Goal: Information Seeking & Learning: Learn about a topic

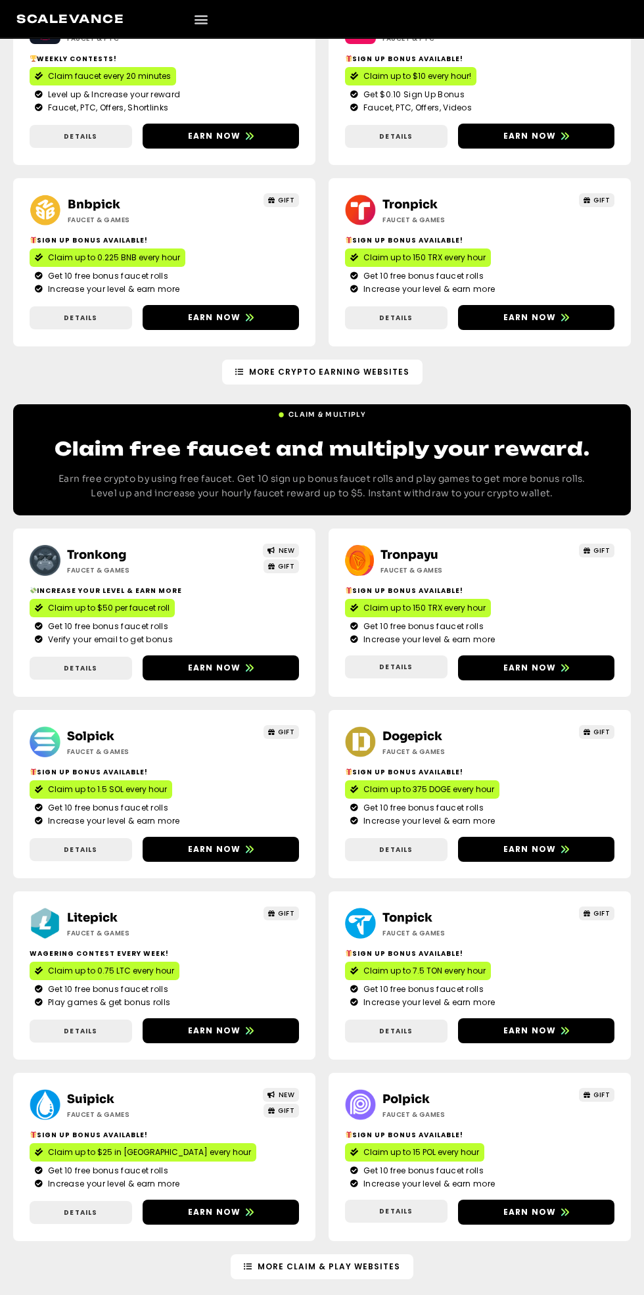
scroll to position [640, 0]
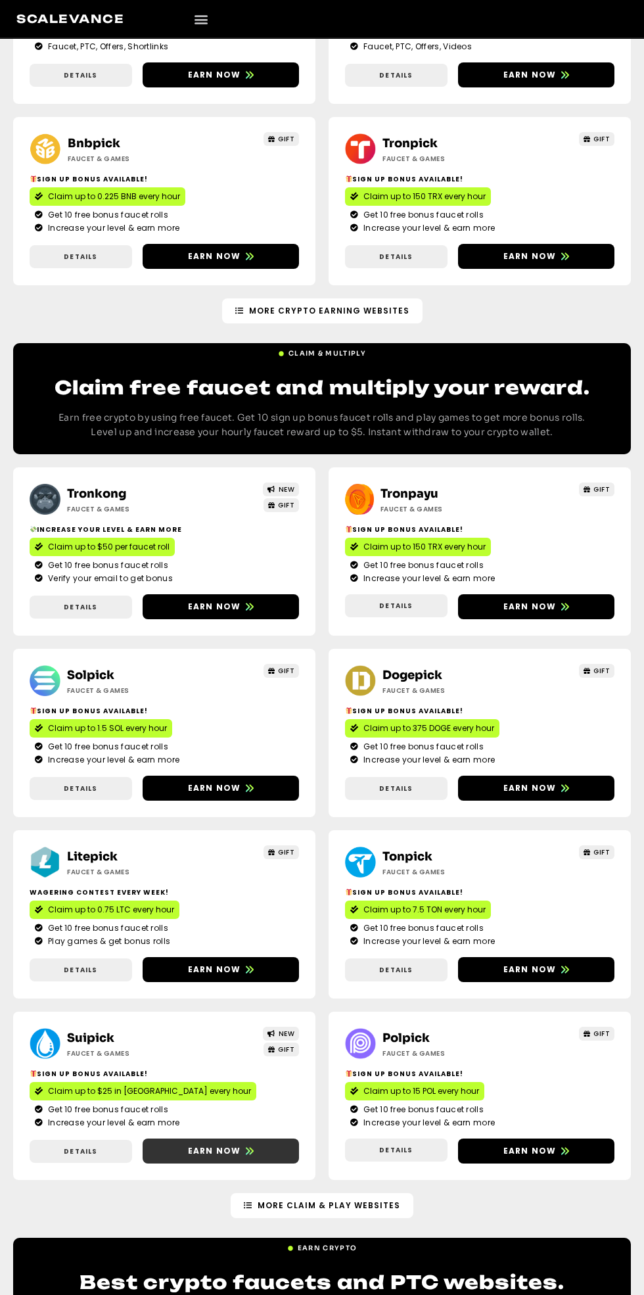
click at [226, 1153] on span "Earn now" at bounding box center [214, 1151] width 53 height 12
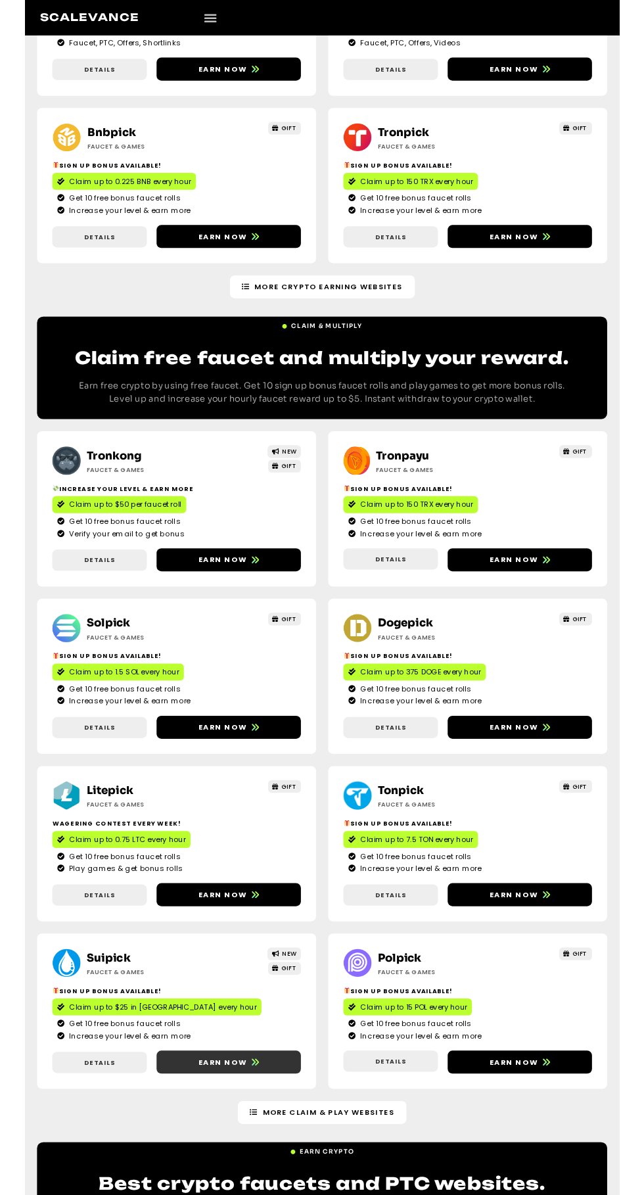
scroll to position [683, 0]
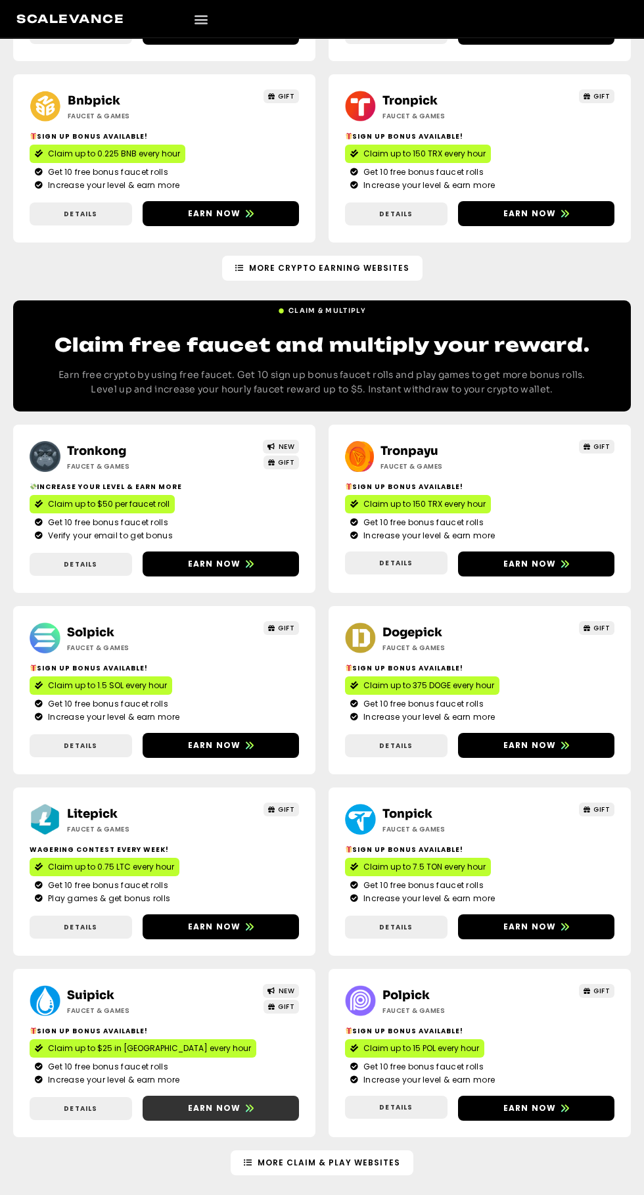
click at [211, 1108] on span "Earn now" at bounding box center [214, 1109] width 53 height 12
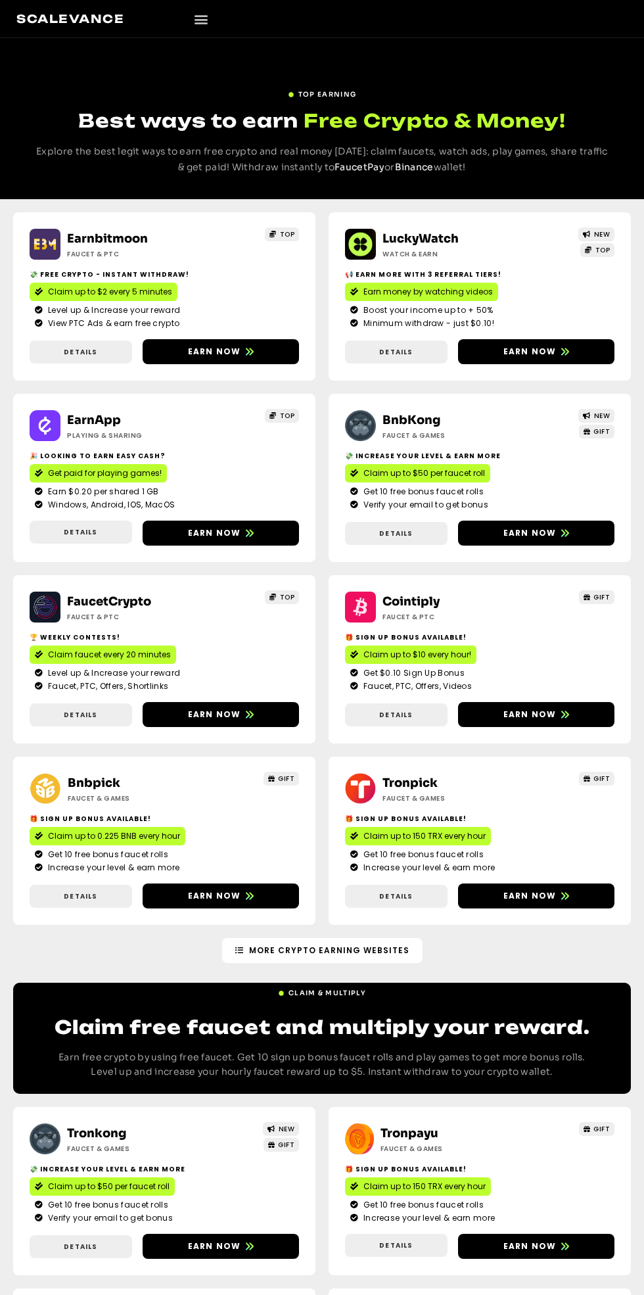
scroll to position [643, 0]
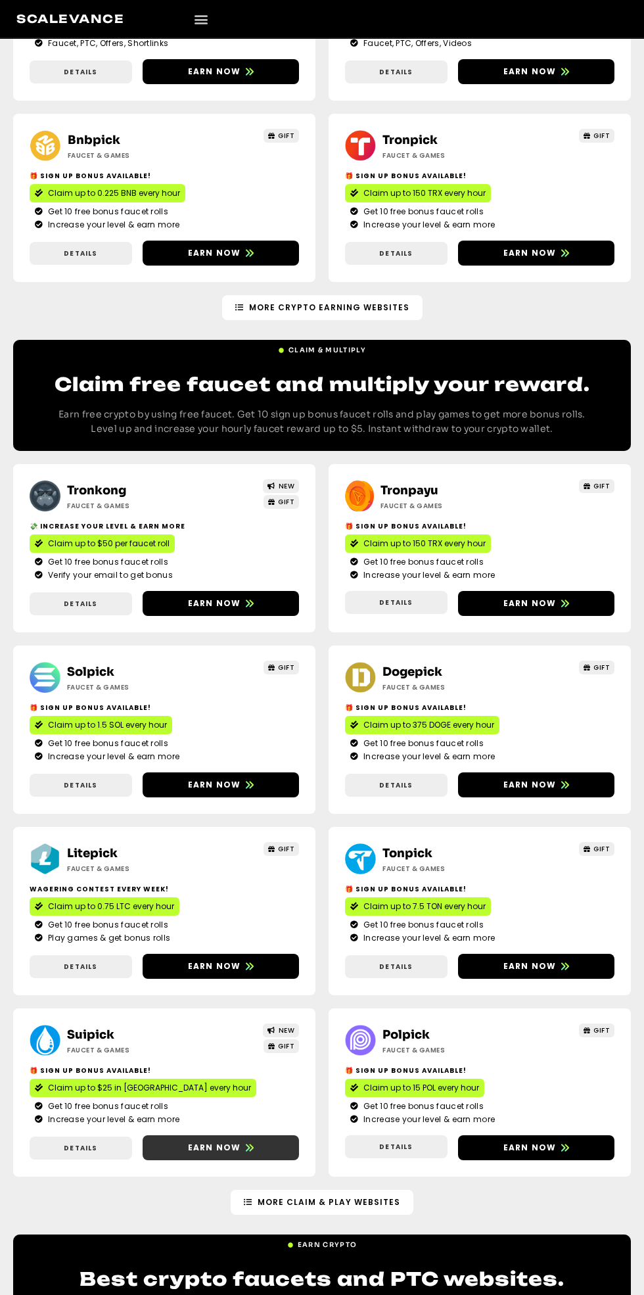
click at [235, 1142] on span "Earn now" at bounding box center [214, 1148] width 53 height 12
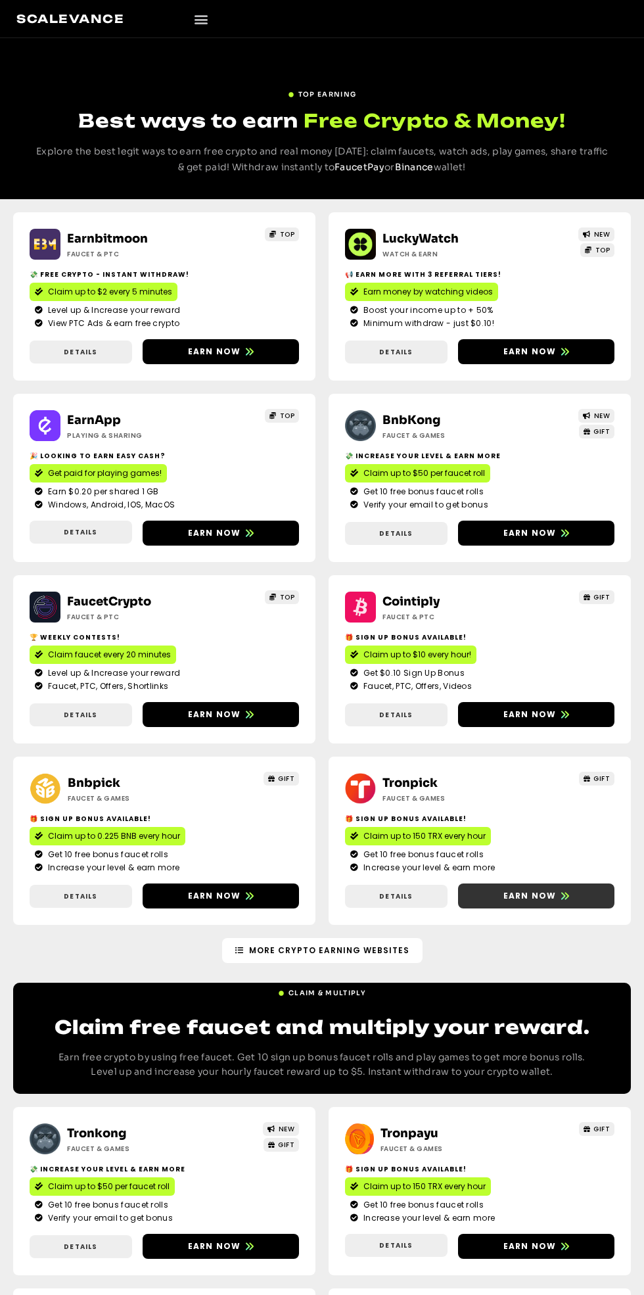
click at [540, 898] on span "Earn now" at bounding box center [530, 896] width 53 height 12
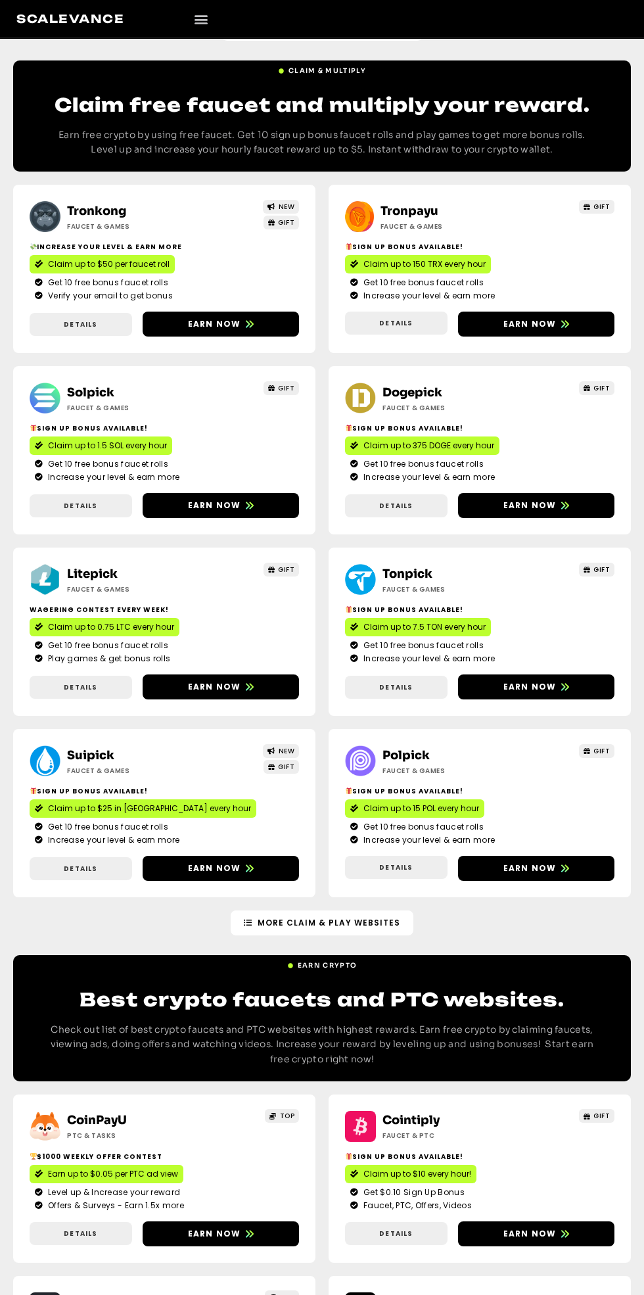
scroll to position [950, 0]
